Goal: Transaction & Acquisition: Obtain resource

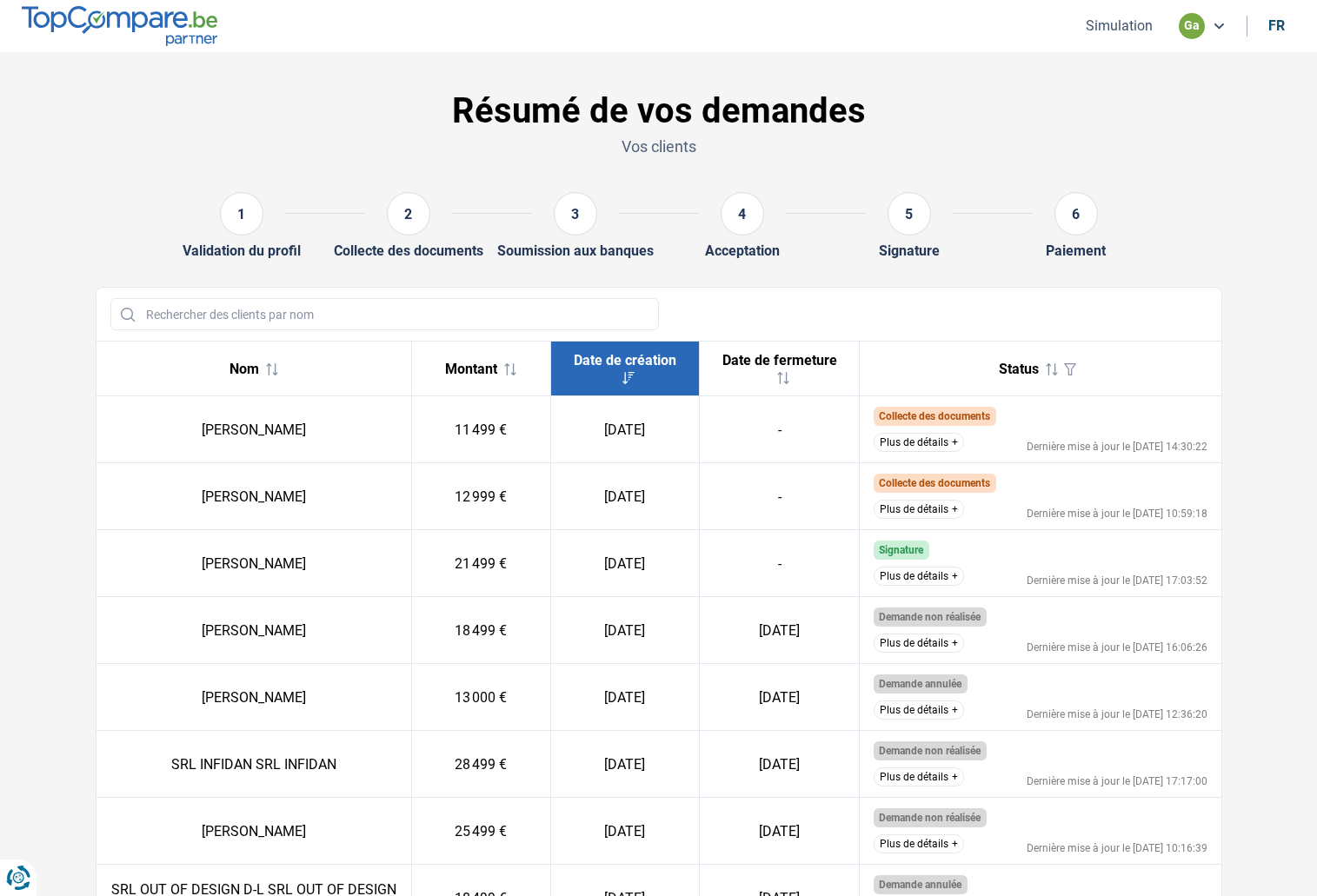
click at [1091, 40] on nav "Simulation ga fr" at bounding box center [658, 26] width 1317 height 52
click at [1093, 32] on button "Simulation" at bounding box center [1119, 26] width 78 height 18
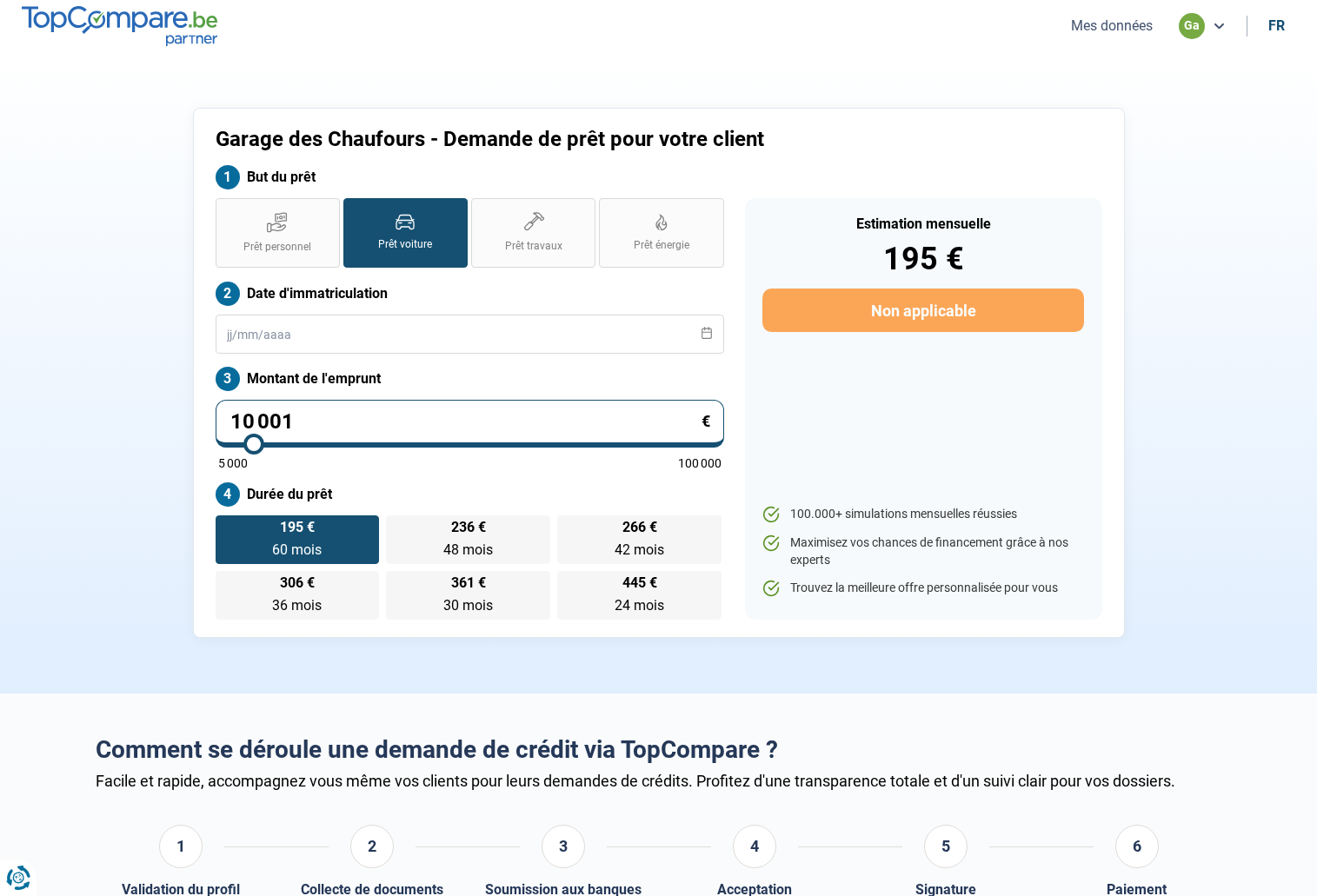
click at [1114, 27] on button "Mes données" at bounding box center [1112, 26] width 92 height 18
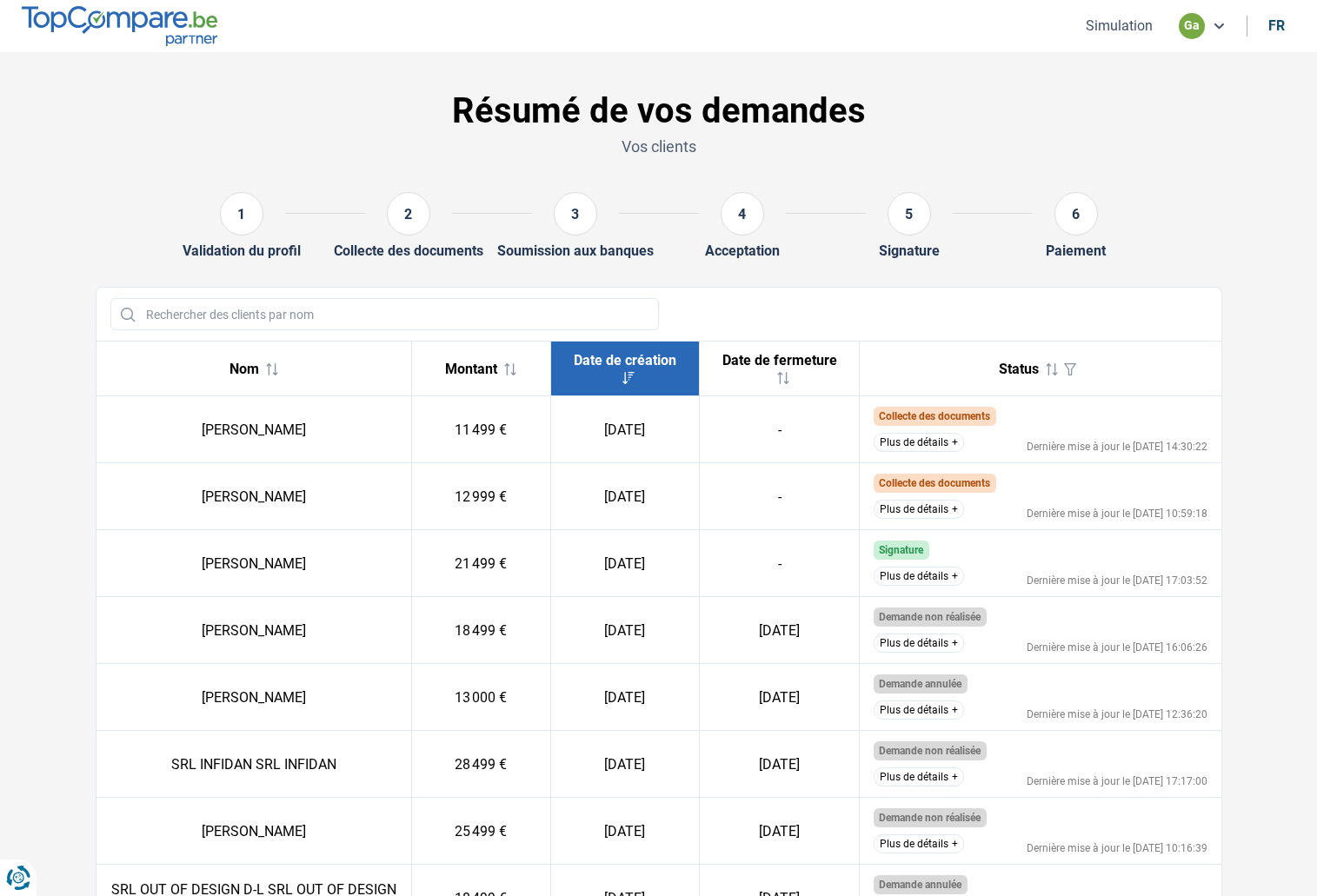
click at [935, 449] on button "Plus de détails" at bounding box center [918, 442] width 90 height 19
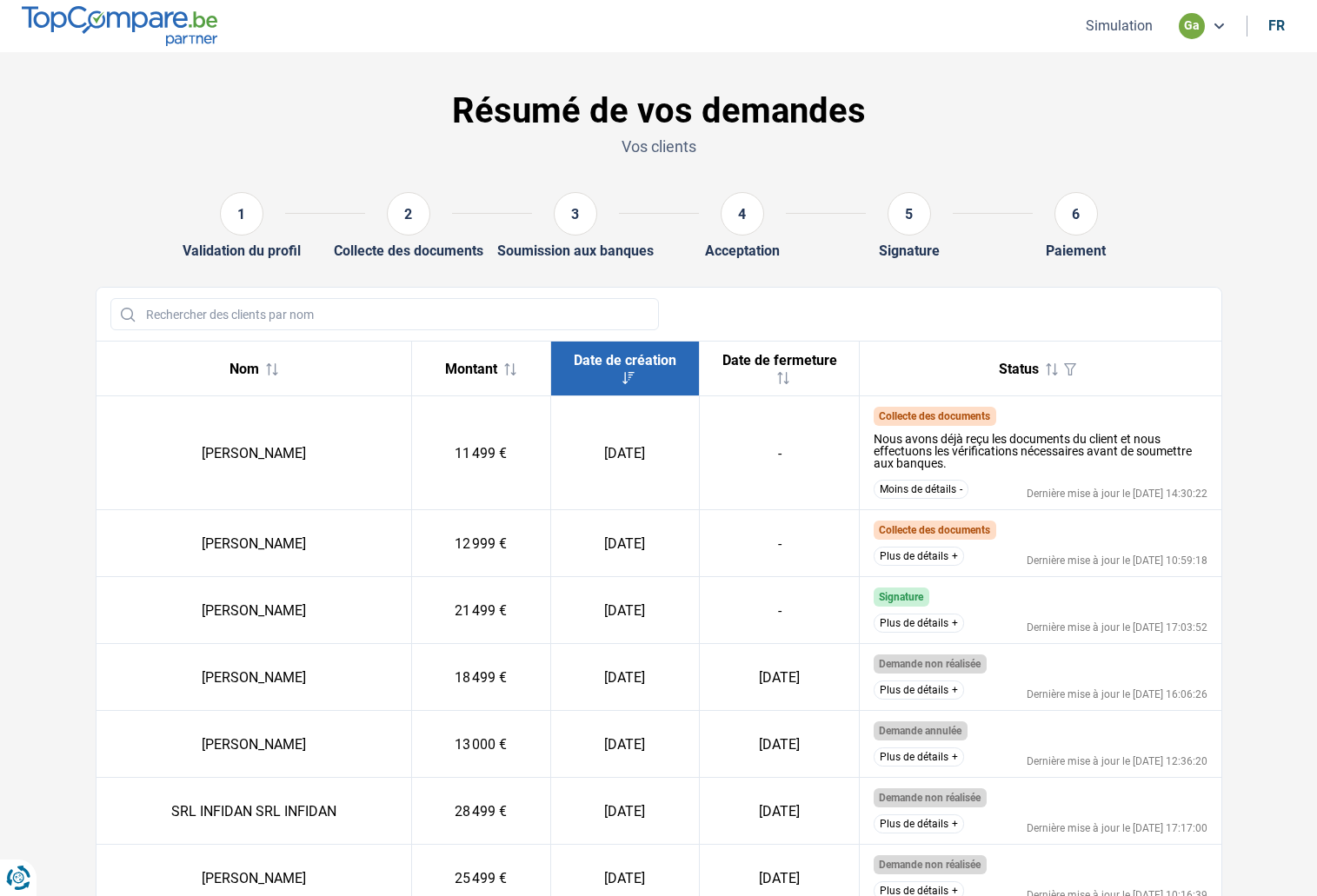
click at [936, 485] on button "Moins de détails" at bounding box center [921, 489] width 95 height 19
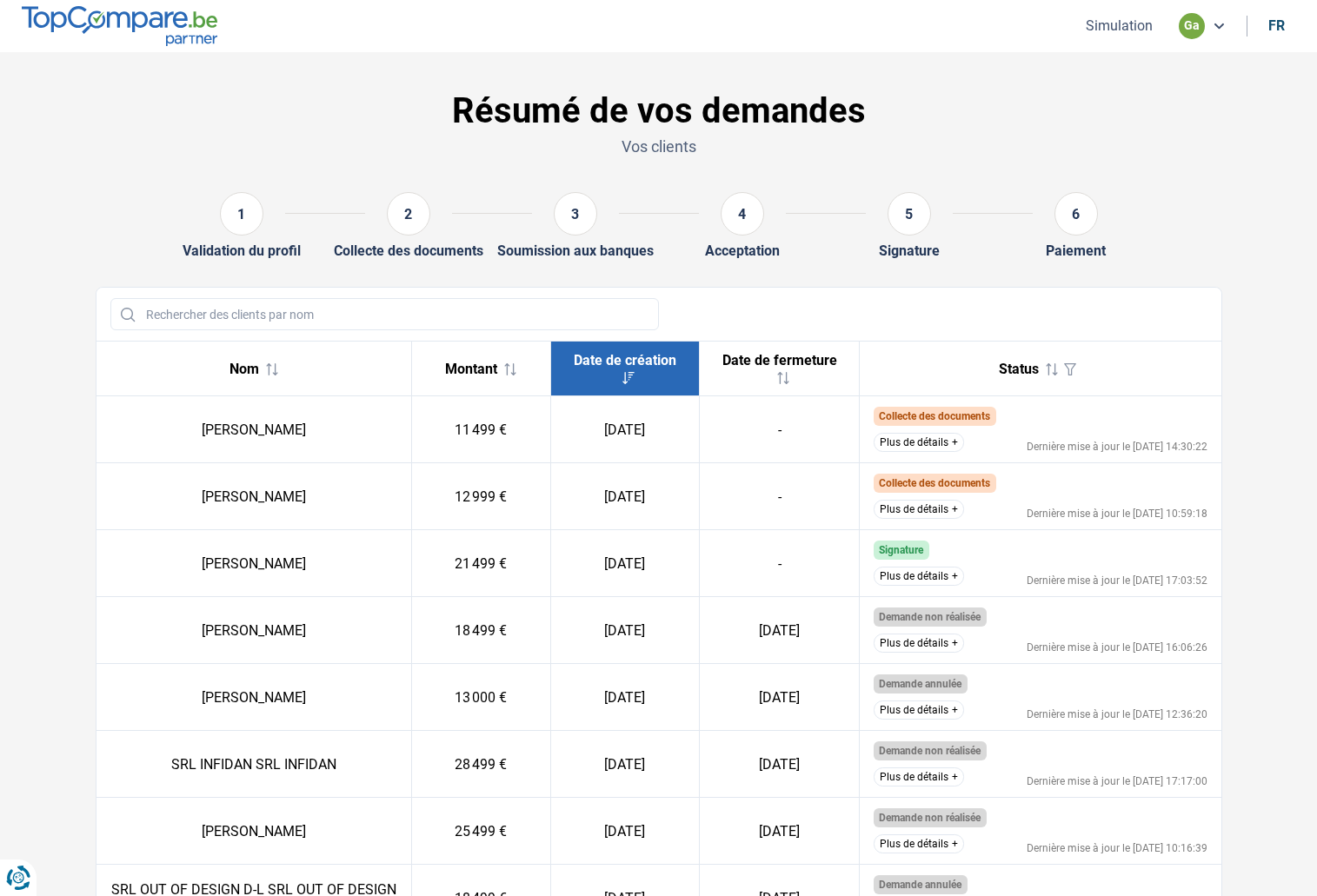
click at [934, 511] on button "Plus de détails" at bounding box center [918, 509] width 90 height 19
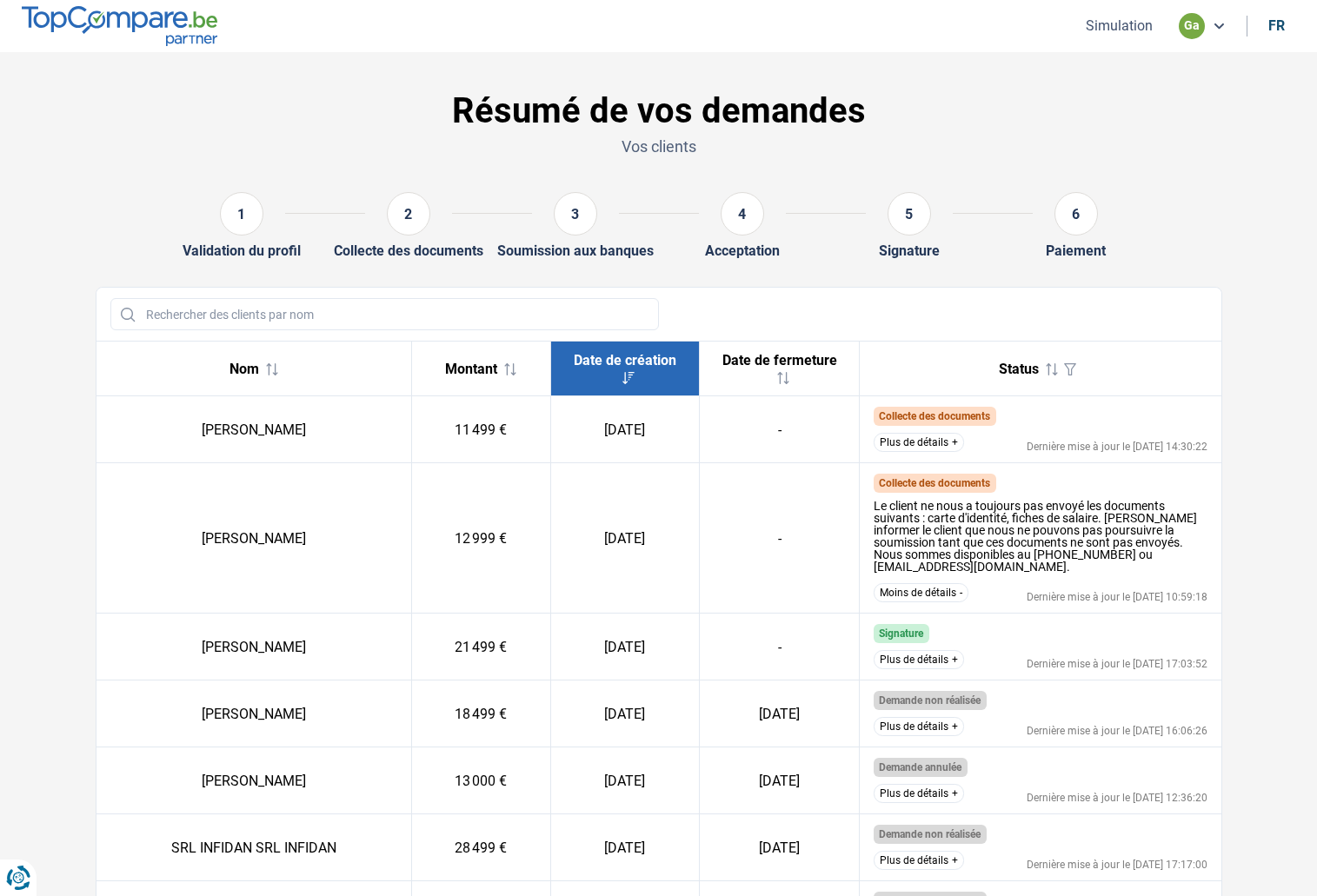
click at [942, 583] on button "Moins de détails" at bounding box center [921, 592] width 95 height 19
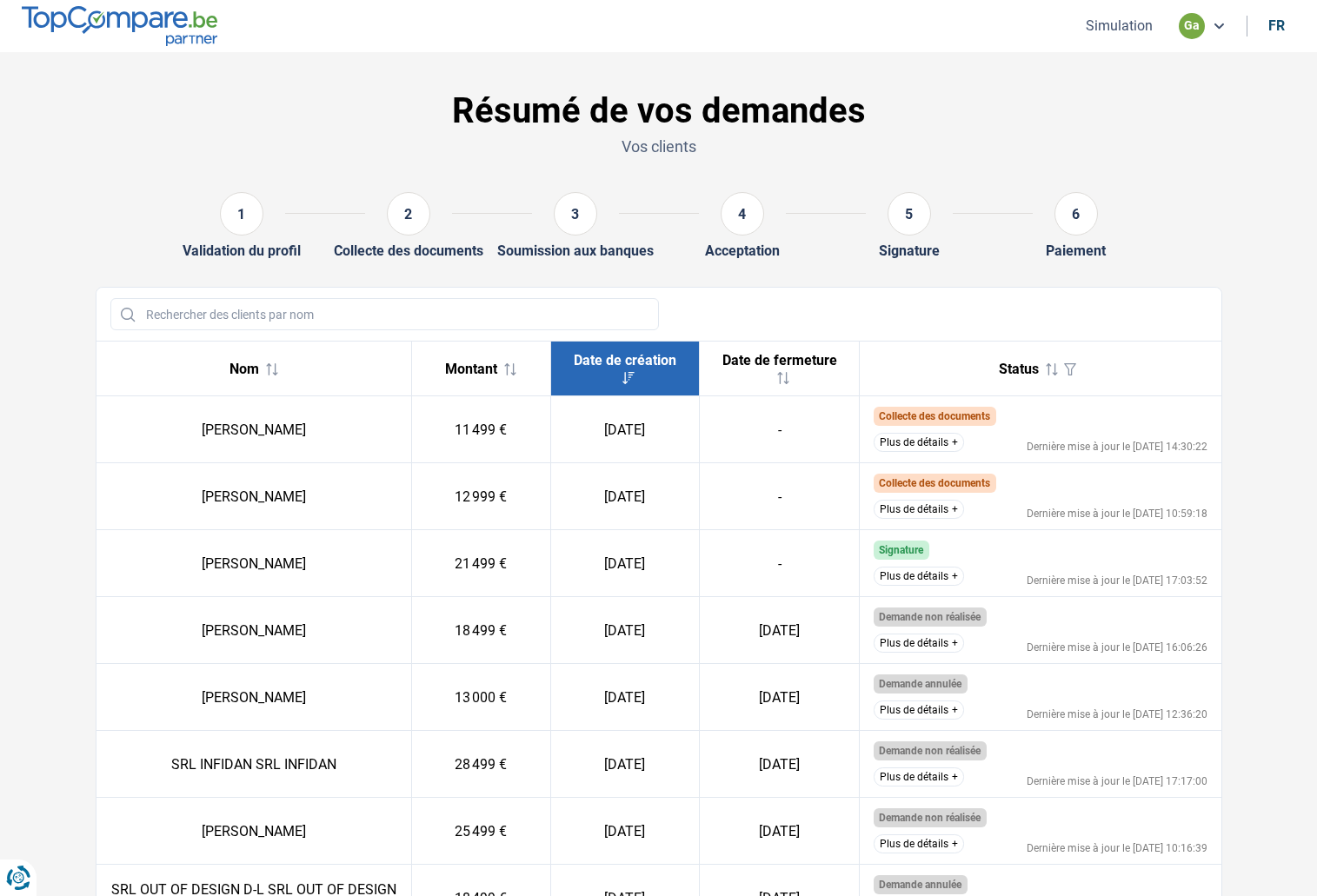
click at [1106, 30] on button "Simulation" at bounding box center [1119, 26] width 78 height 18
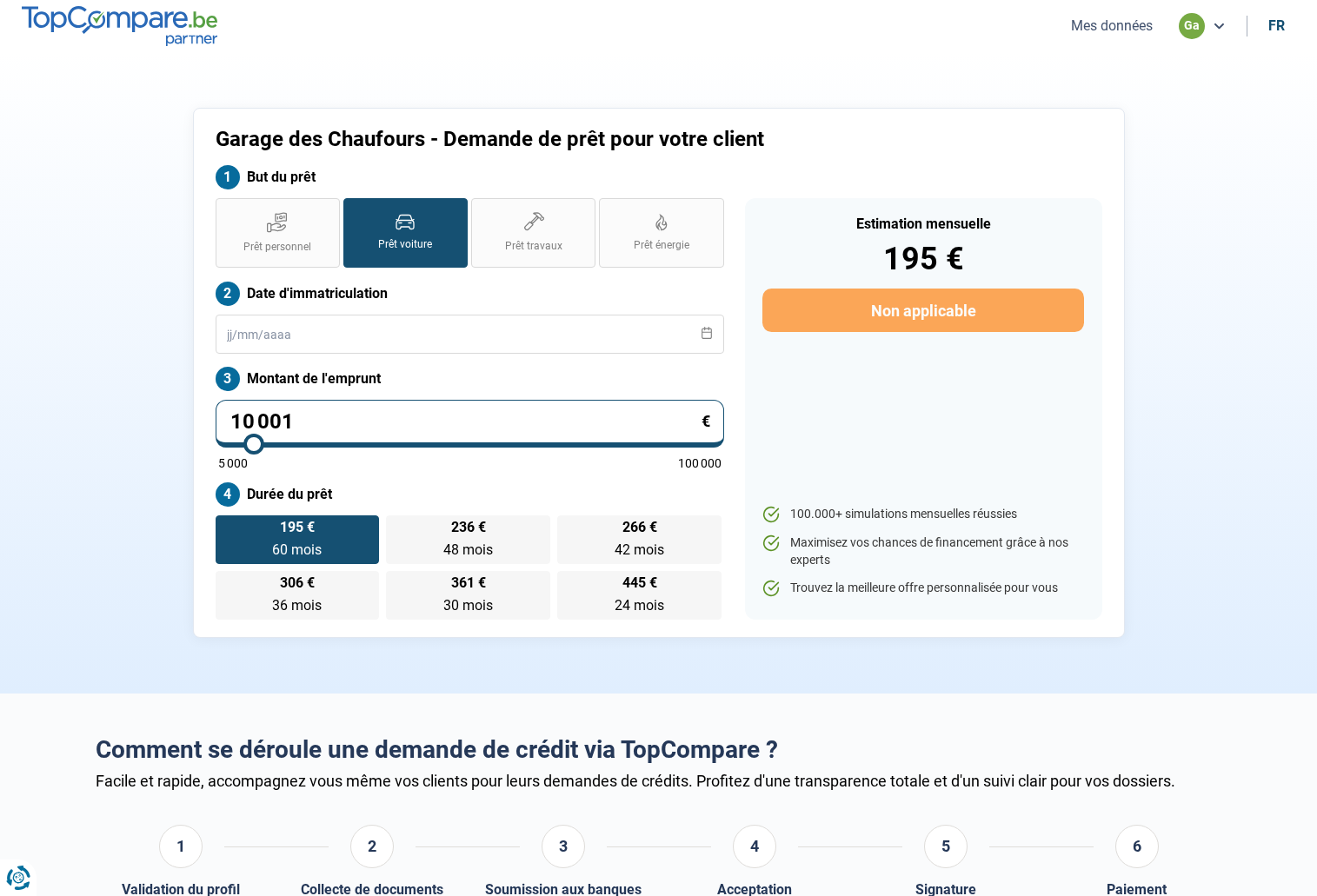
click at [1082, 29] on button "Mes données" at bounding box center [1112, 26] width 92 height 18
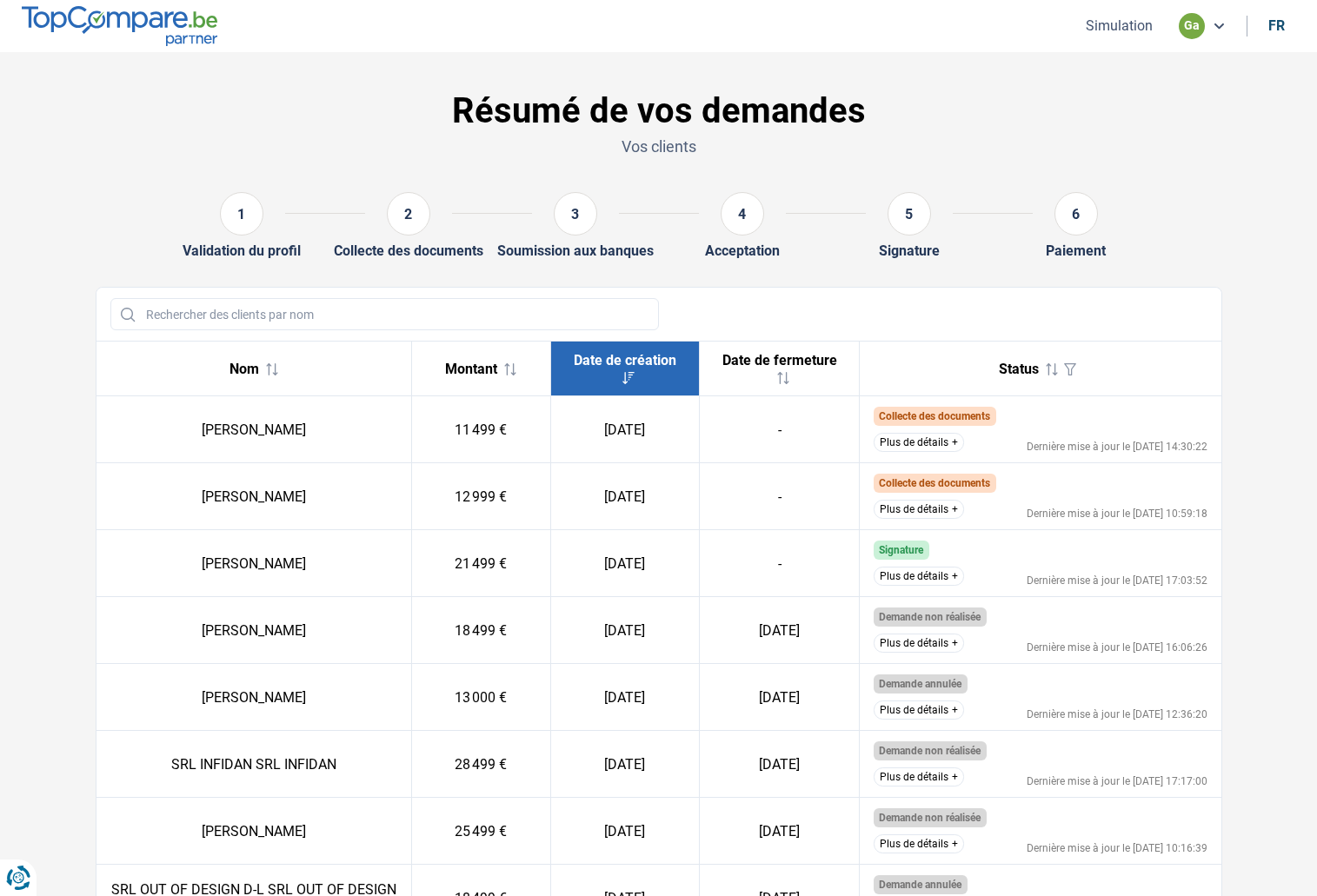
click at [933, 443] on button "Plus de détails" at bounding box center [918, 442] width 90 height 19
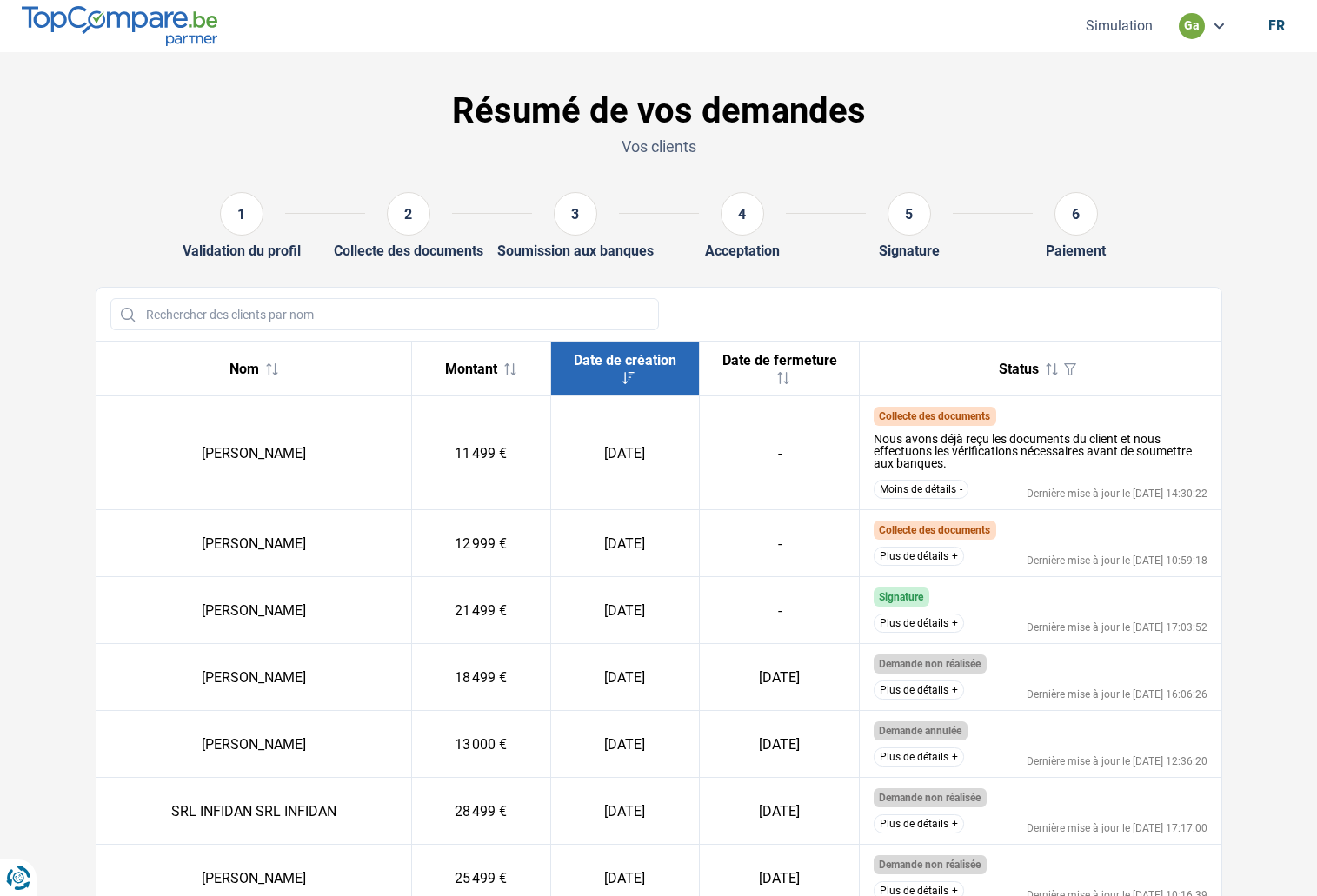
click at [938, 556] on button "Plus de détails" at bounding box center [918, 556] width 90 height 19
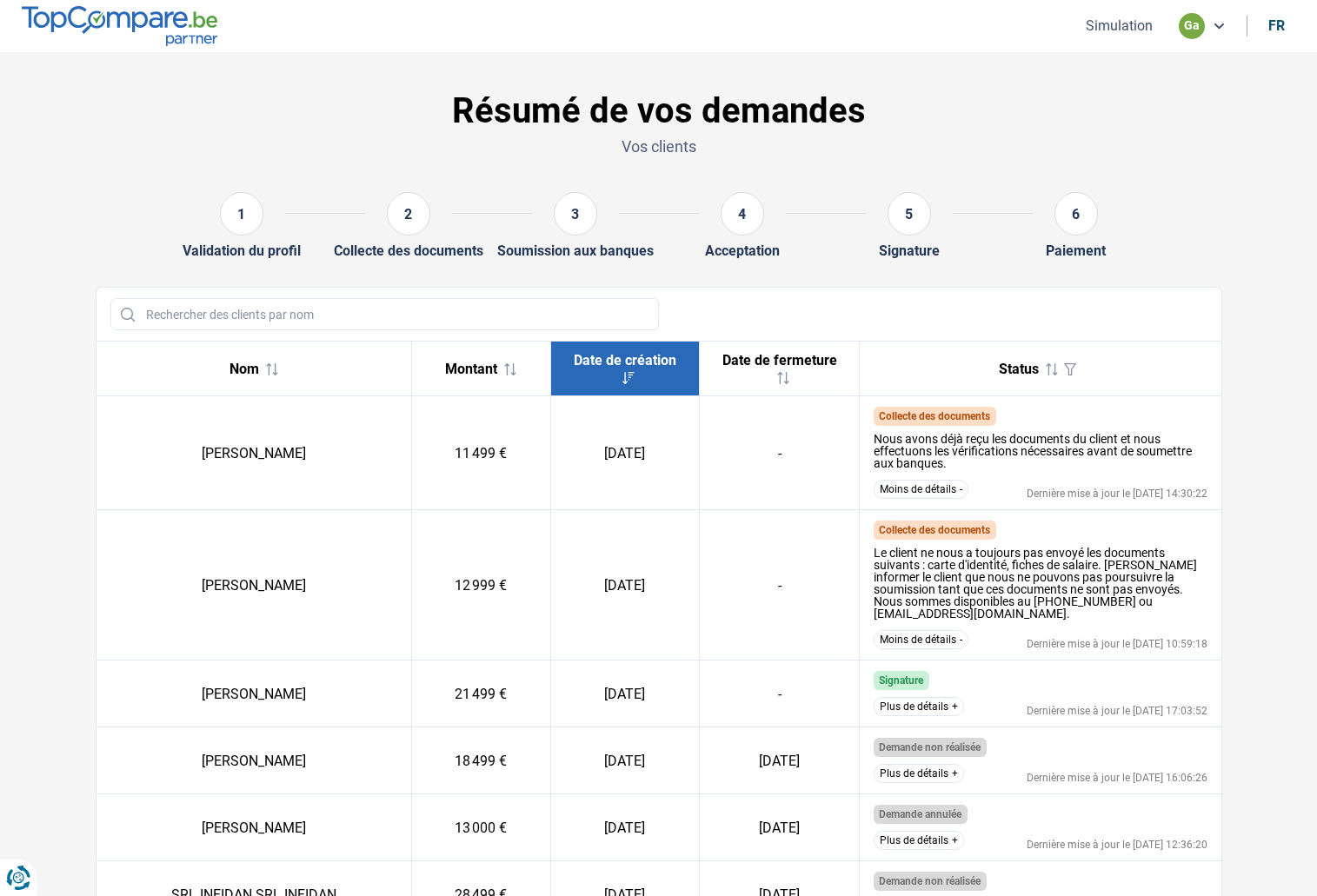
click at [927, 632] on button "Moins de détails" at bounding box center [921, 639] width 95 height 19
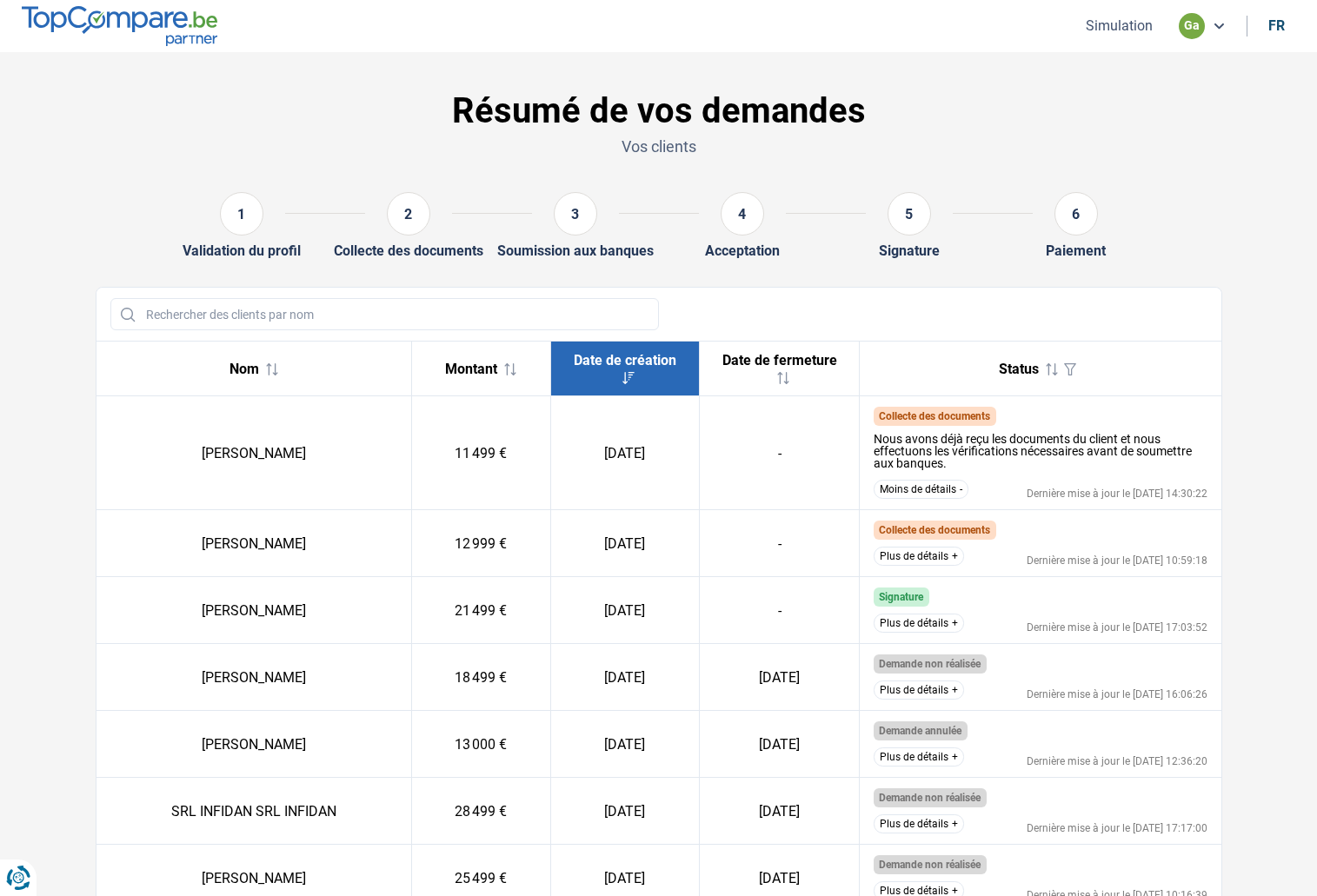
click at [939, 483] on button "Moins de détails" at bounding box center [921, 489] width 95 height 19
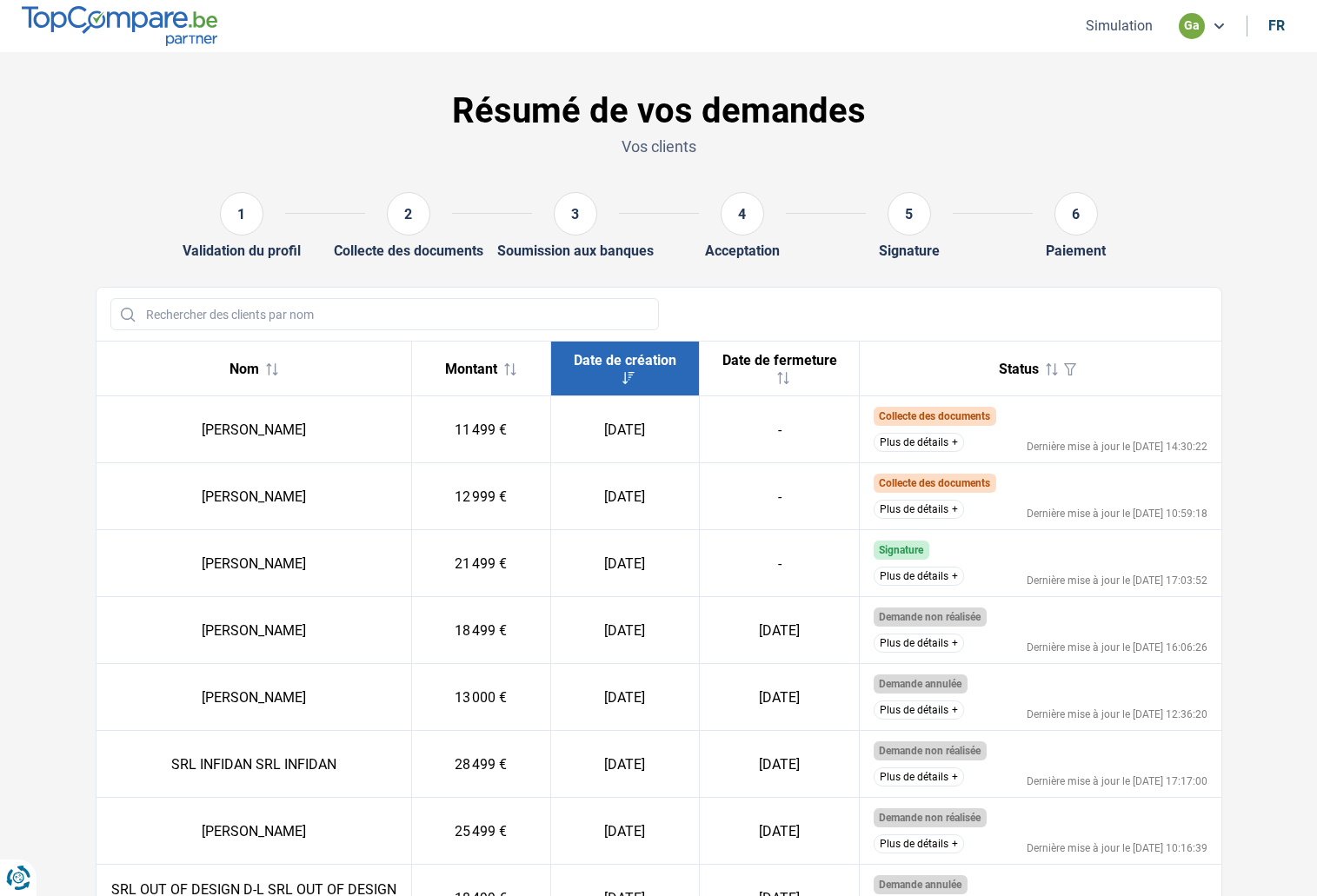
click at [949, 446] on button "Plus de détails" at bounding box center [918, 442] width 90 height 19
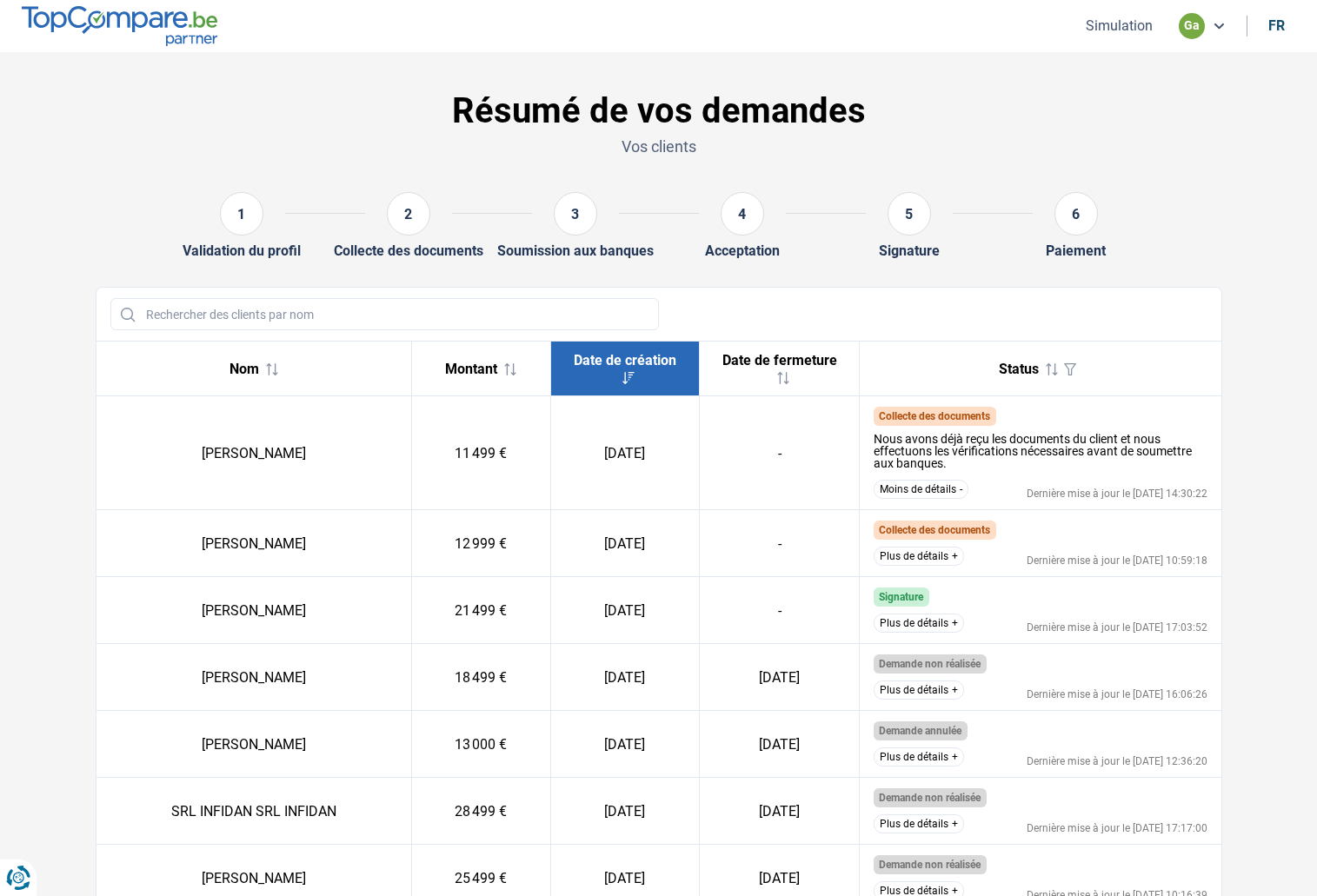
click at [178, 182] on div "1 Validation du profil 2 Collecte des documents 3 Soumission aux banques 4 Acce…" at bounding box center [658, 225] width 1147 height 95
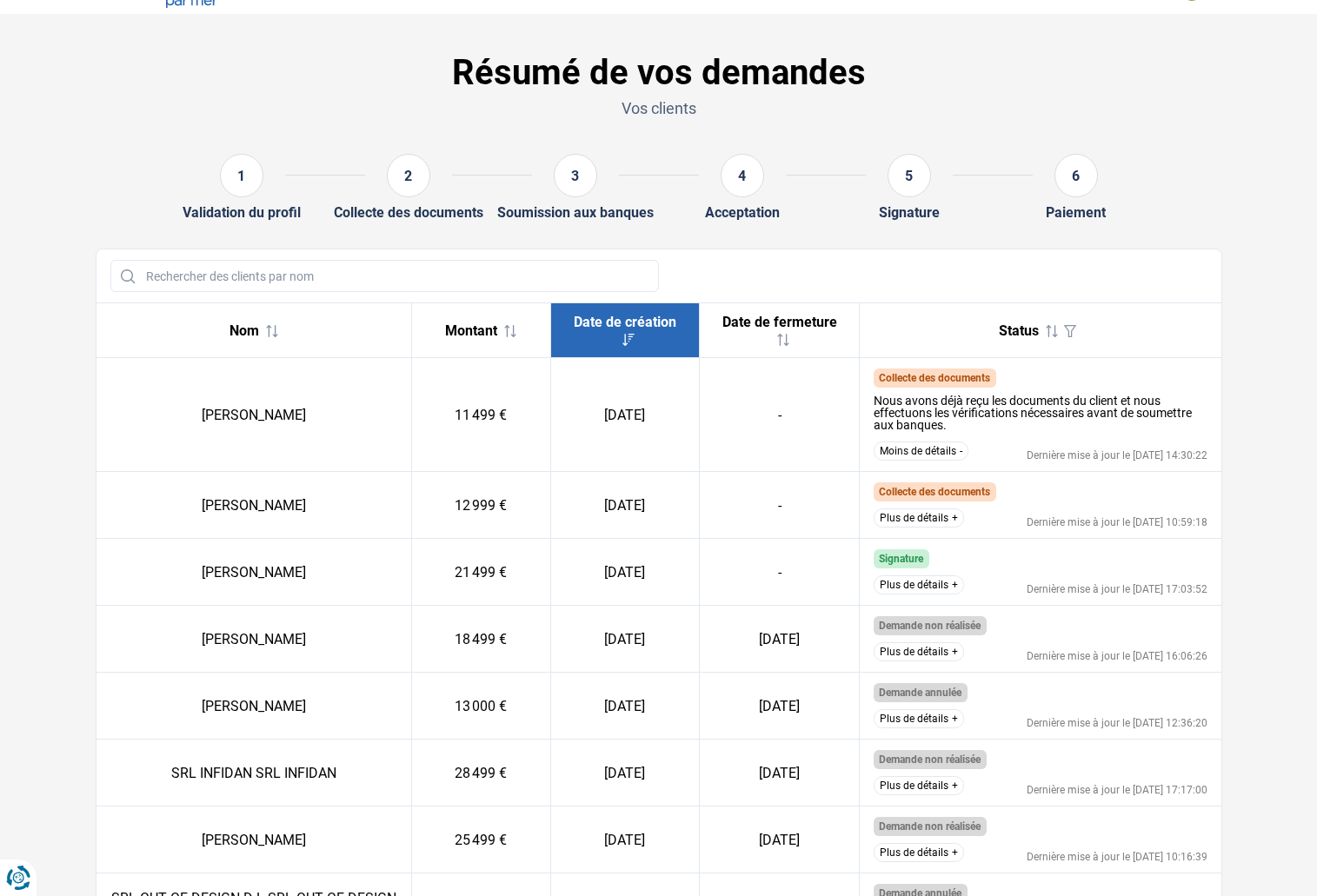
scroll to position [36, 0]
